Goal: Obtain resource: Obtain resource

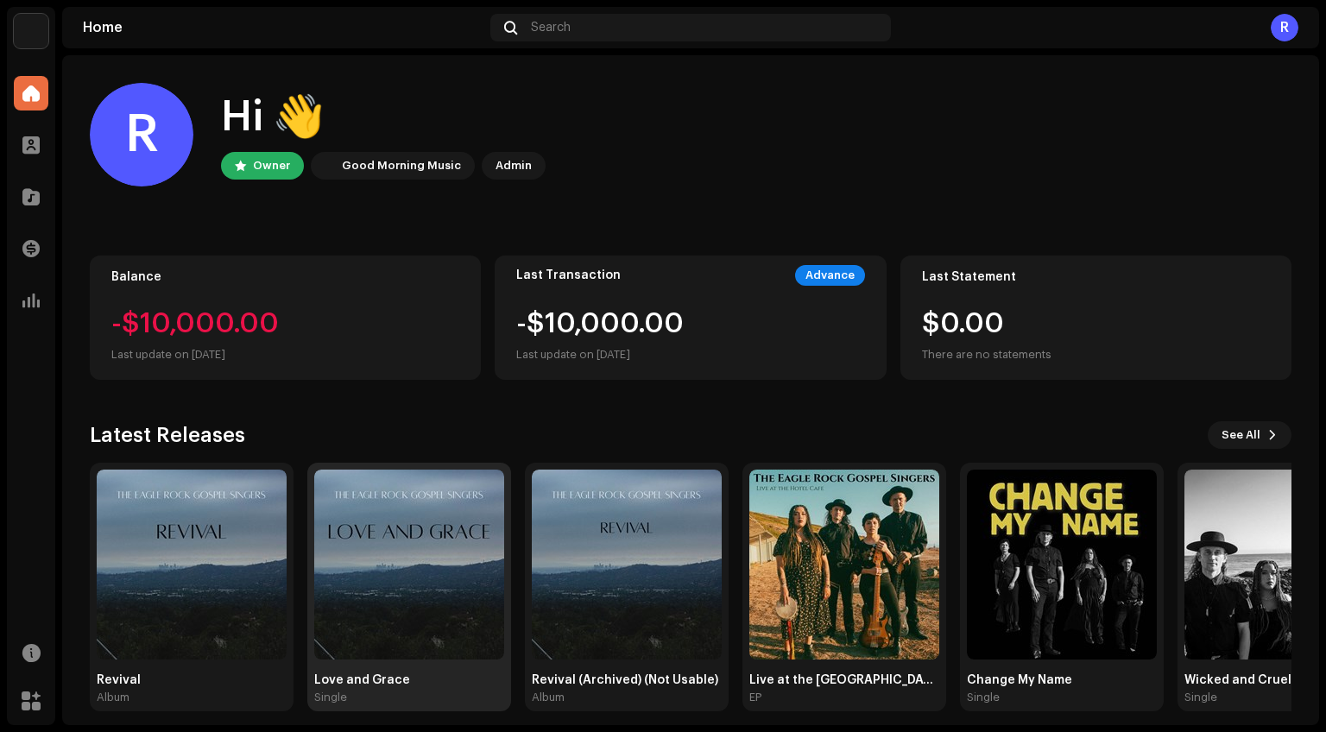
click at [401, 599] on img at bounding box center [409, 565] width 190 height 190
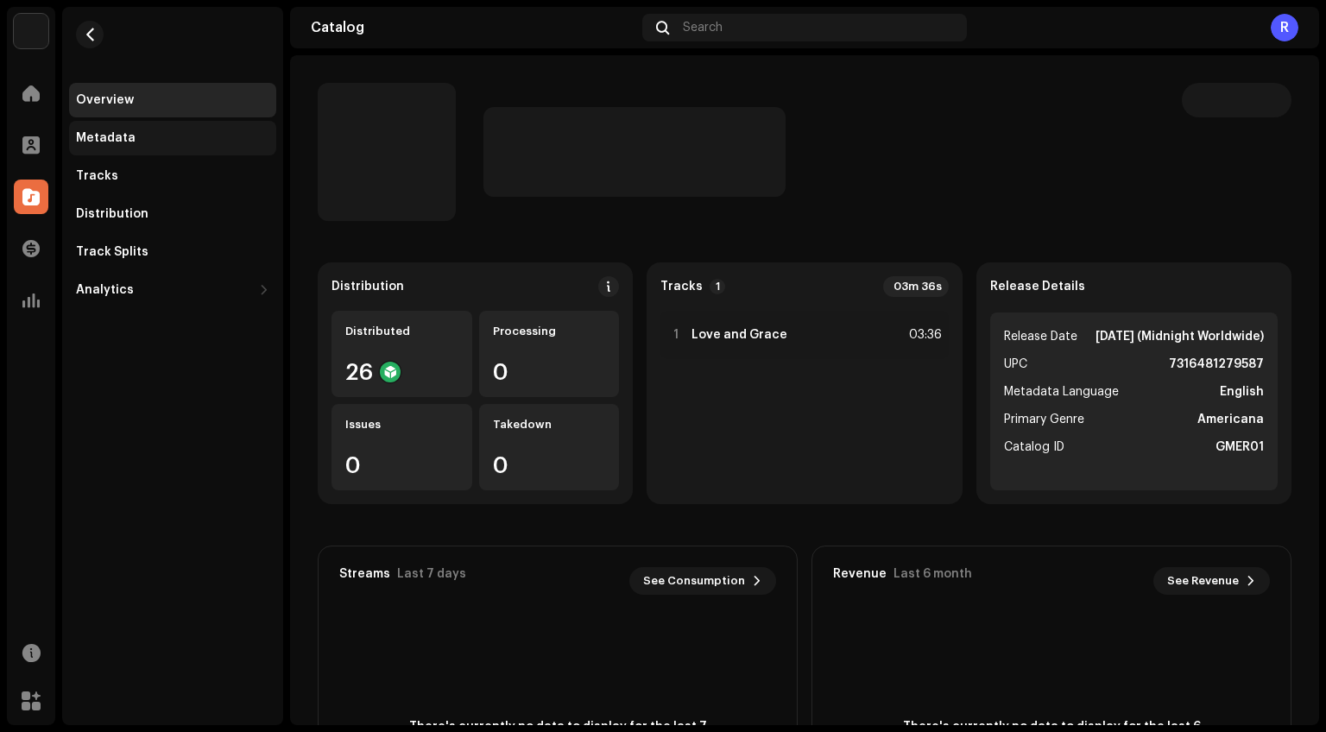
click at [164, 145] on div "Metadata" at bounding box center [172, 138] width 193 height 14
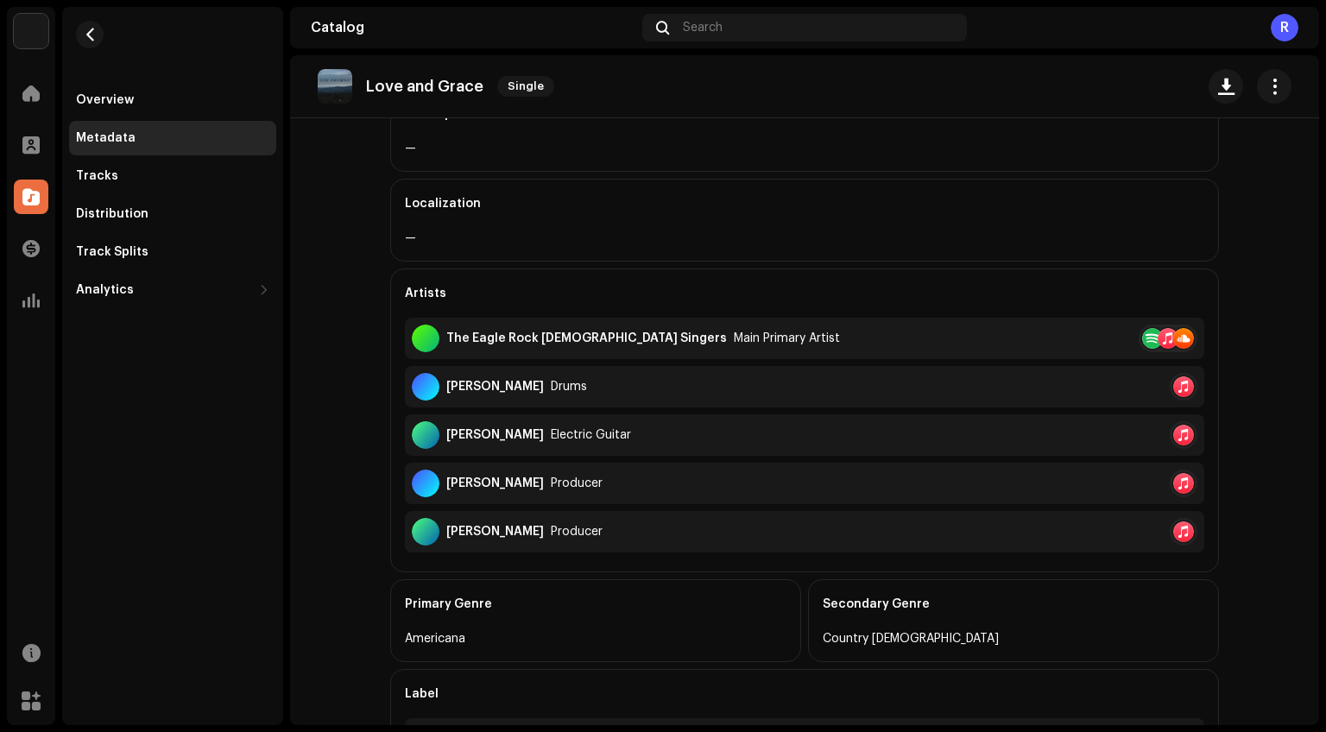
scroll to position [363, 0]
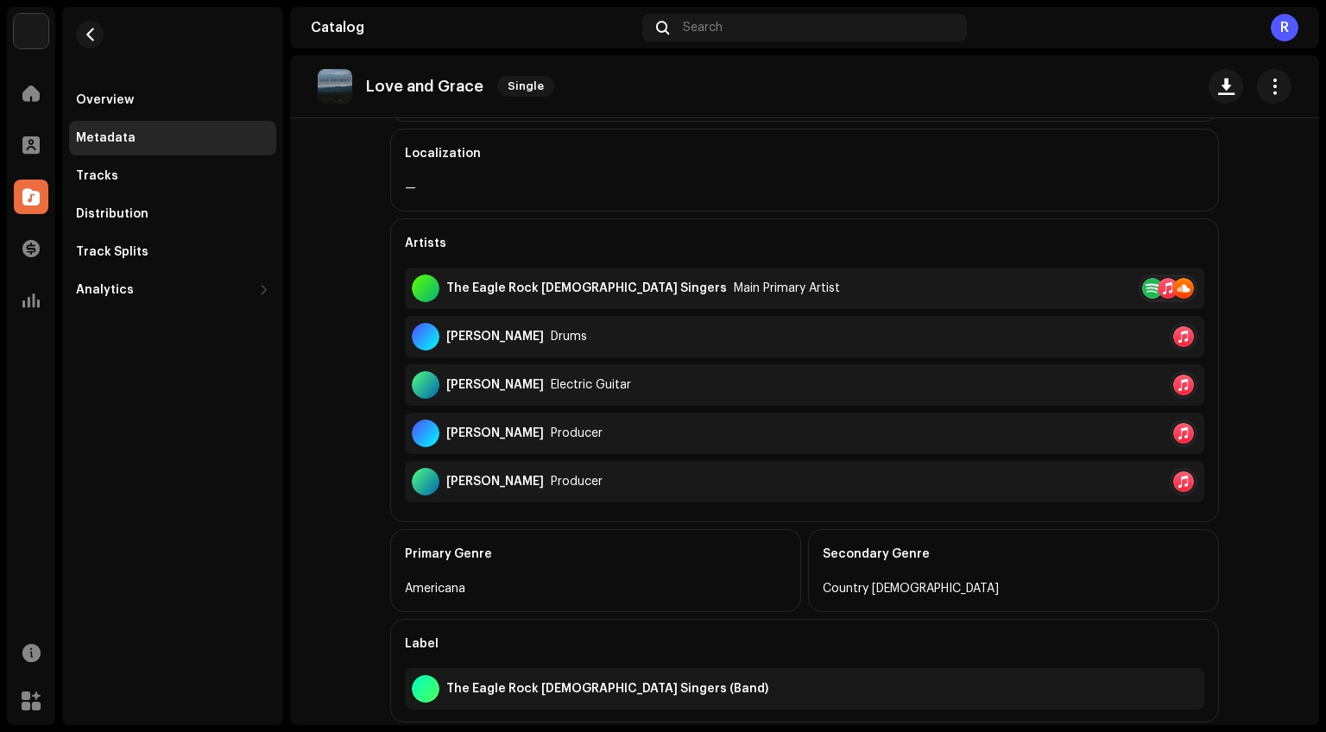
click at [340, 358] on catalog-releases-details-metadata "Love and Grace Single Metadata Release Title Love and Grace Title Version — Typ…" at bounding box center [804, 318] width 1029 height 1251
click at [1246, 361] on div "Metadata Release Title Love and Grace Title Version — Type Single Metadata Lang…" at bounding box center [805, 363] width 884 height 1160
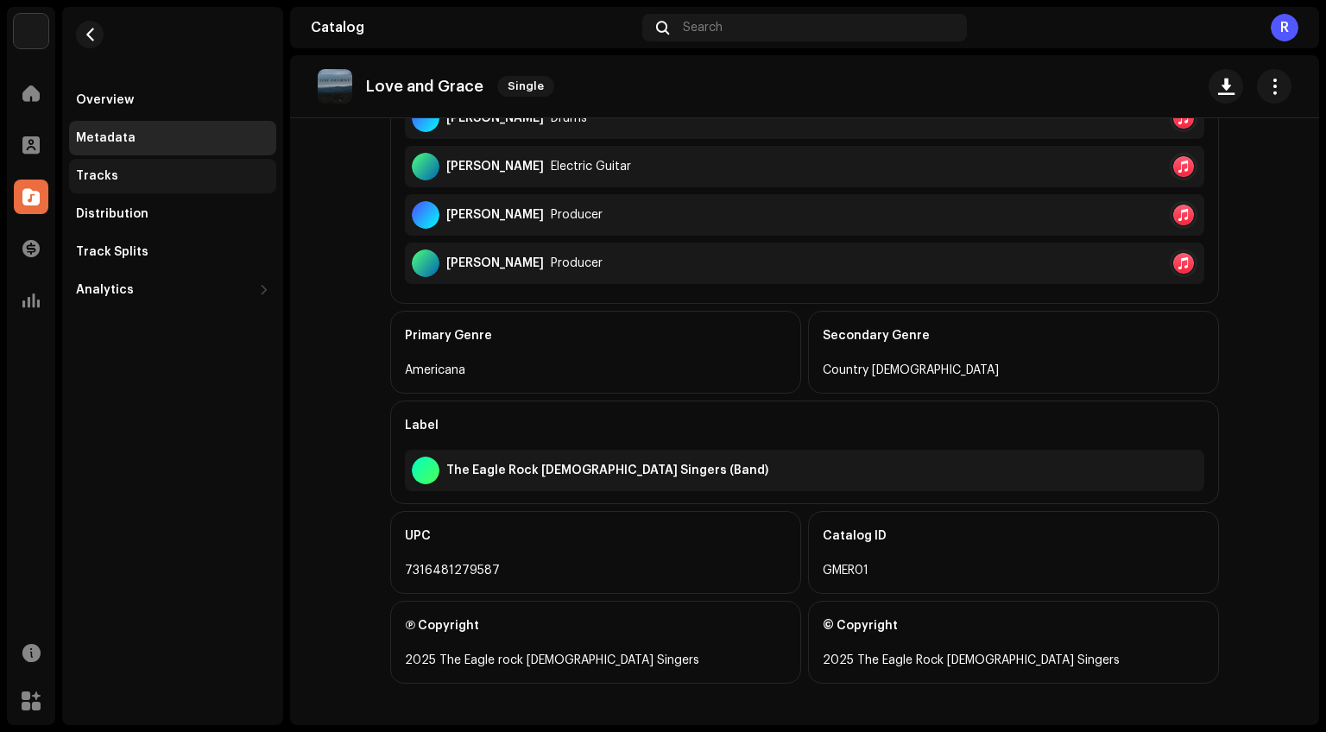
click at [167, 177] on div "Tracks" at bounding box center [172, 176] width 193 height 14
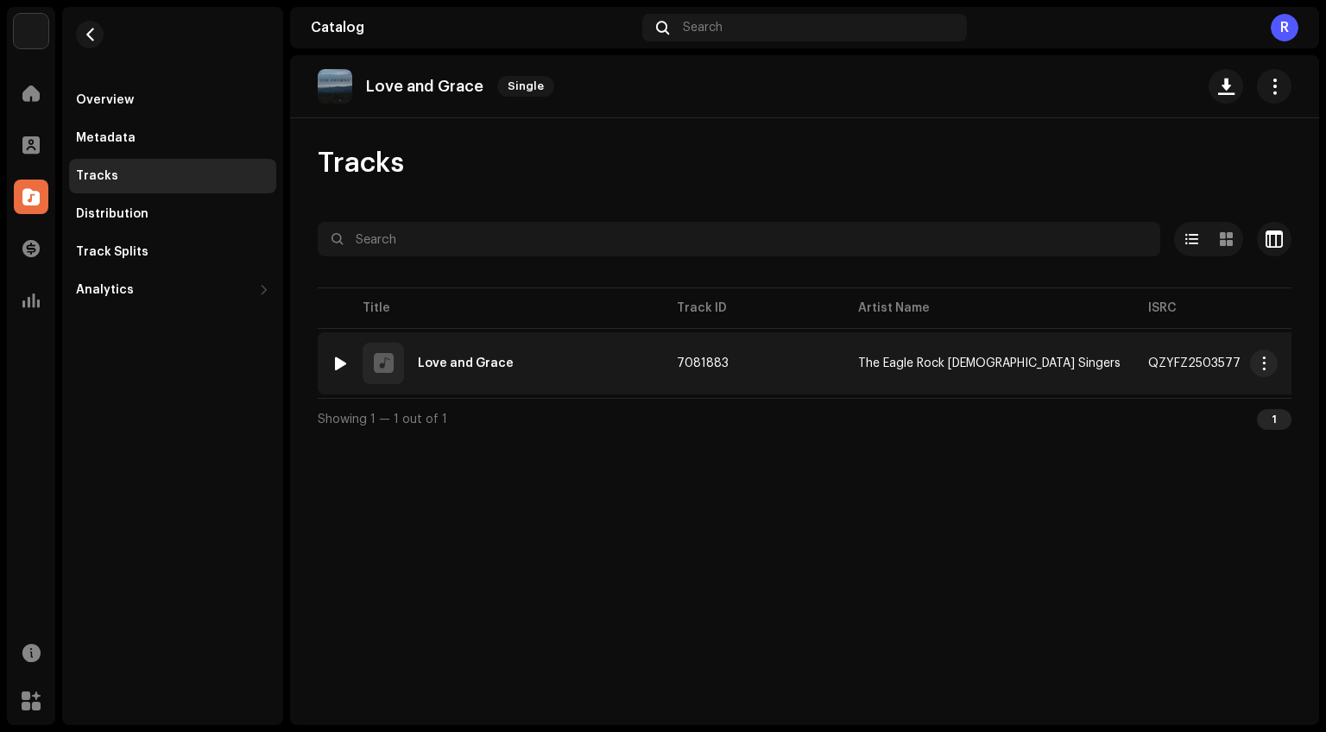
click at [628, 379] on div "1 Love and Grace" at bounding box center [491, 363] width 318 height 41
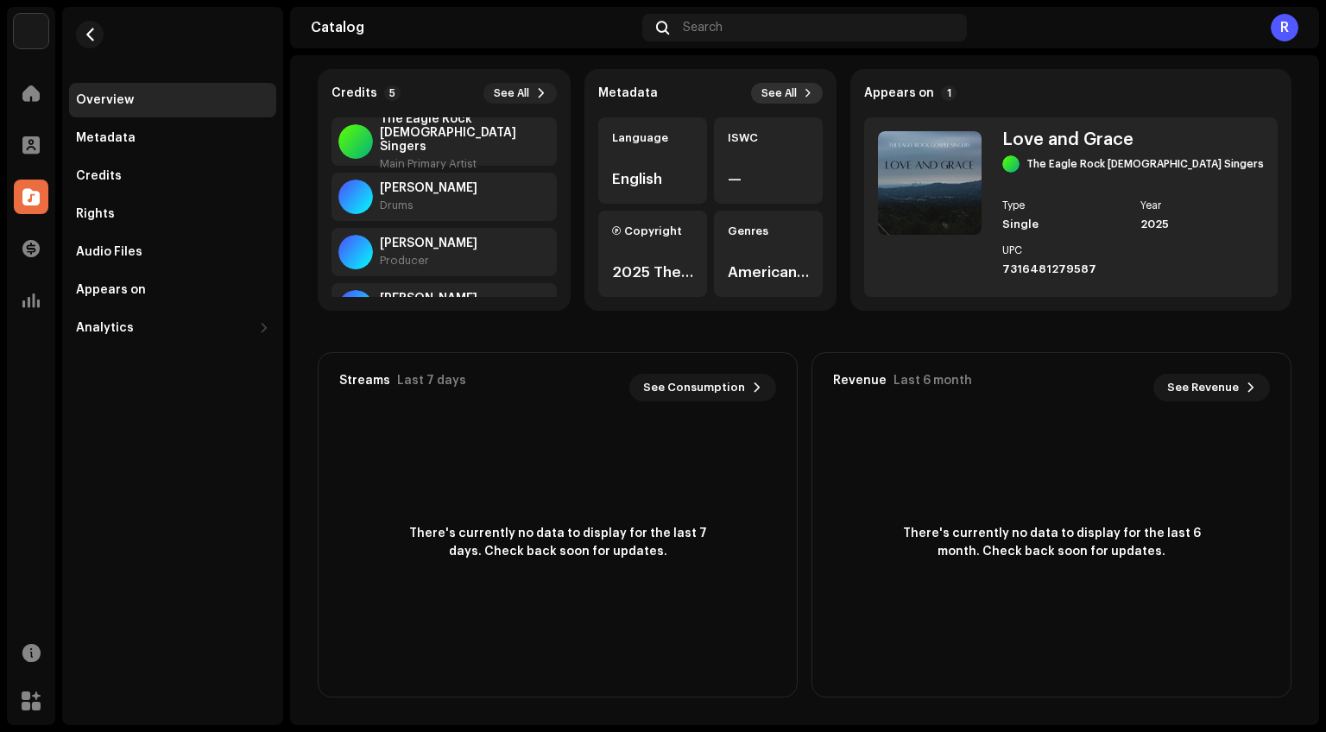
click at [823, 104] on button "See All" at bounding box center [787, 93] width 72 height 21
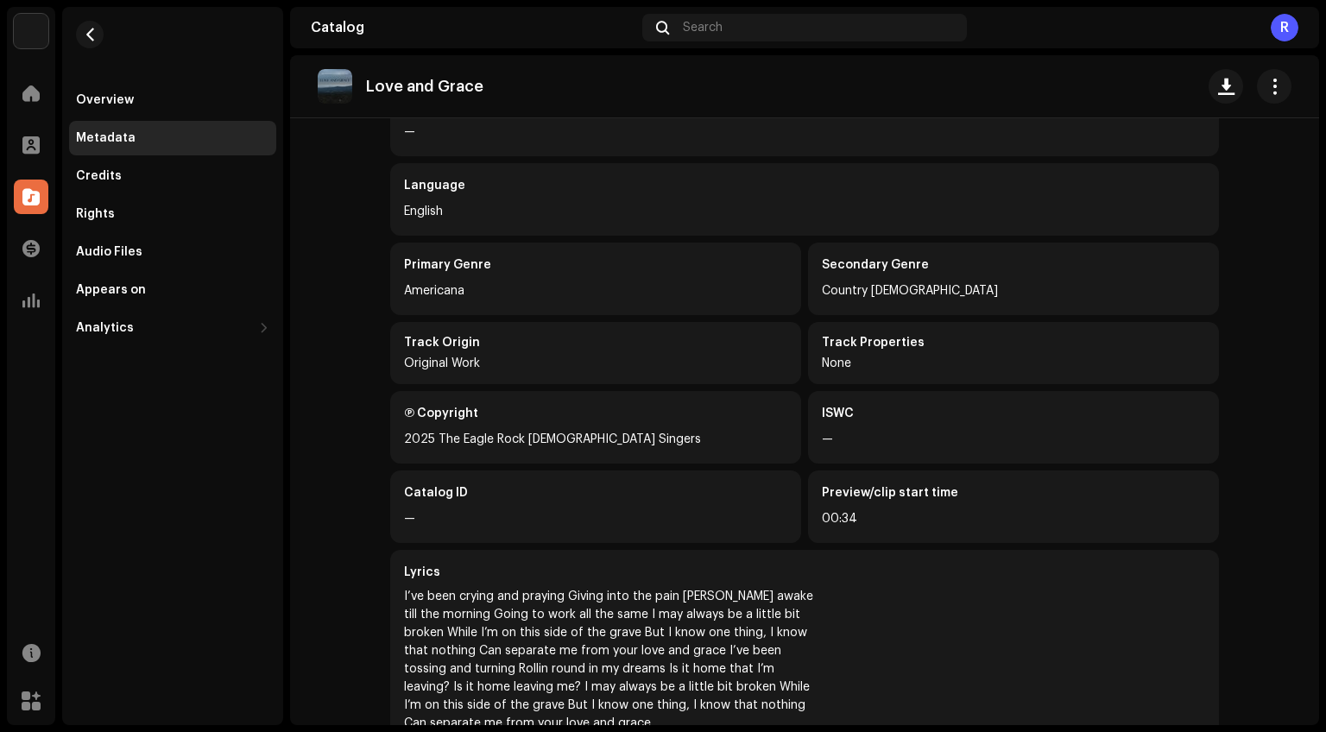
scroll to position [267, 0]
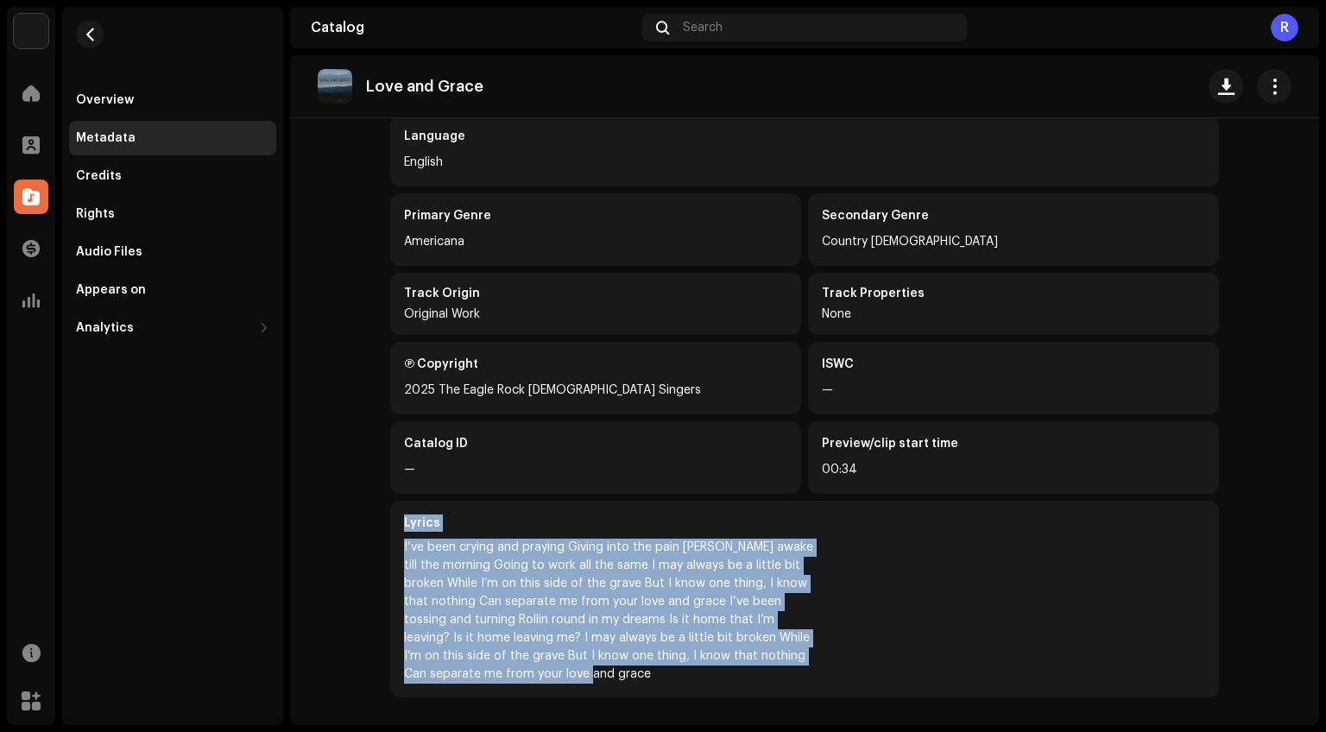
drag, startPoint x: 549, startPoint y: 676, endPoint x: 398, endPoint y: 528, distance: 211.2
click at [398, 528] on div "Lyrics I’ve been crying and praying Giving into the pain [PERSON_NAME] awake ti…" at bounding box center [804, 599] width 829 height 197
copy div "Lyrics I’ve been crying and praying Giving into the pain Laid awake till the mo…"
